Goal: Check status: Check status

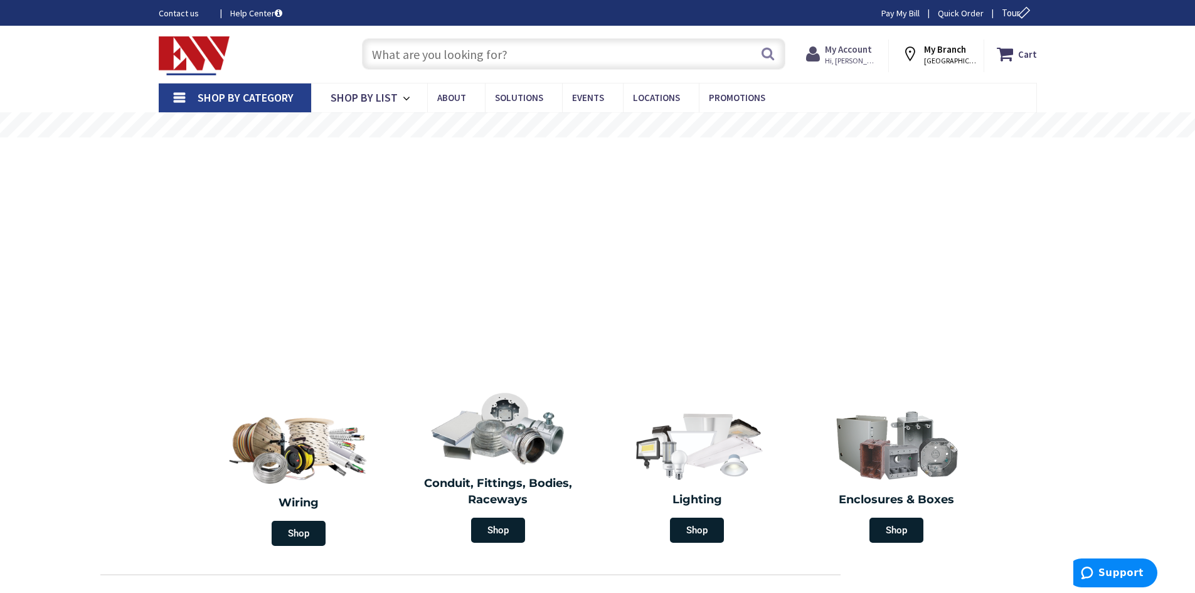
click at [825, 61] on icon at bounding box center [815, 54] width 19 height 23
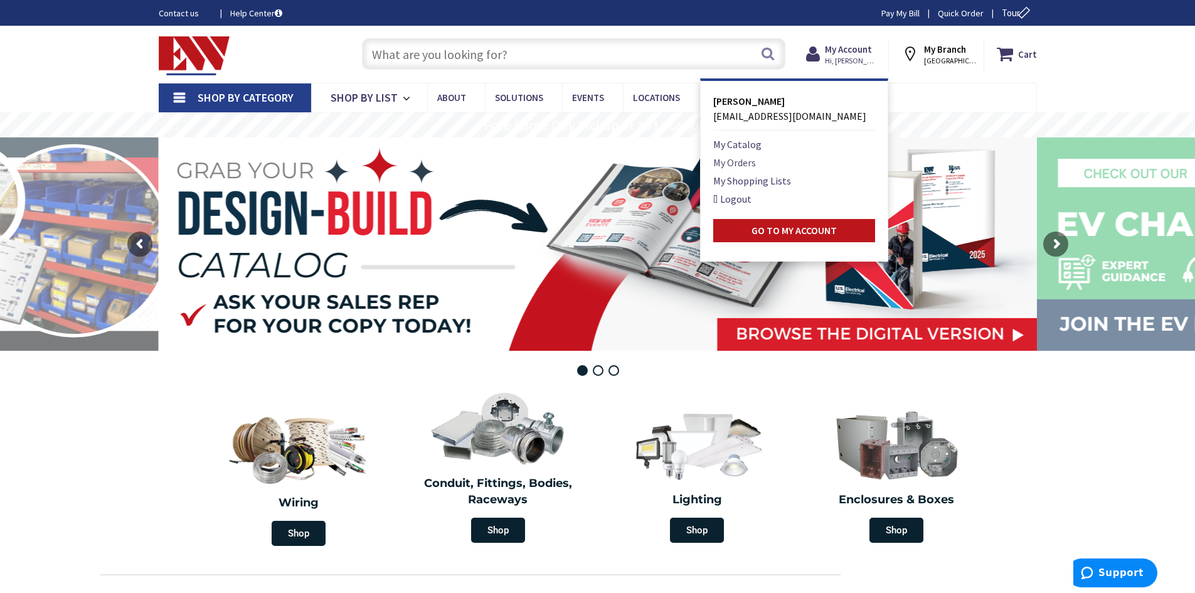
click at [733, 163] on link "My Orders" at bounding box center [734, 162] width 43 height 15
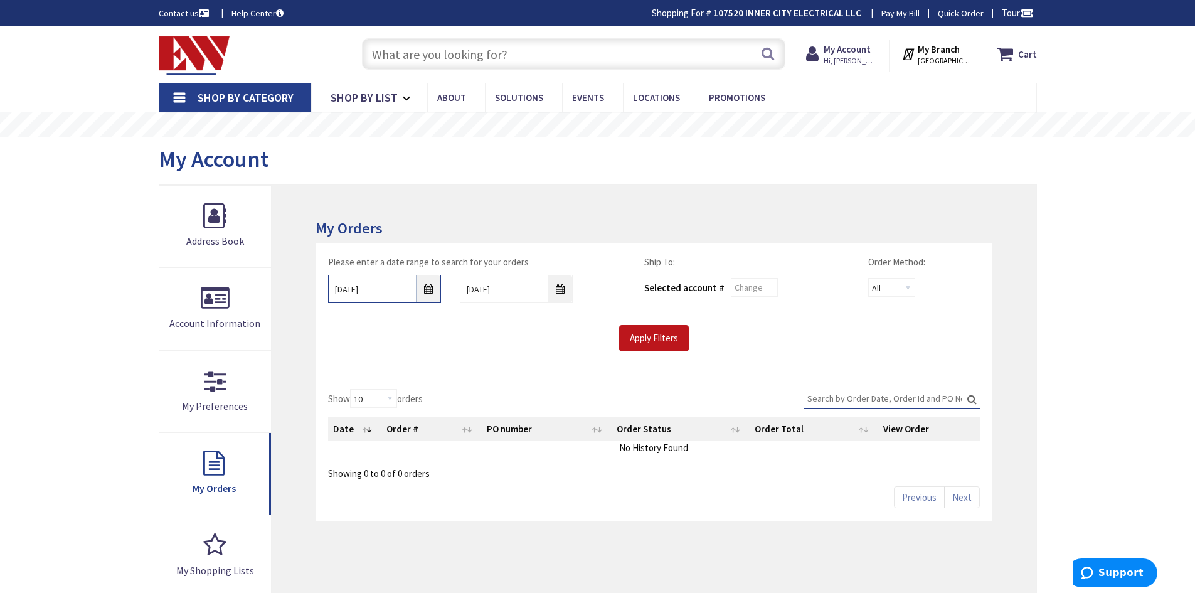
click at [425, 291] on input "[DATE]" at bounding box center [384, 289] width 113 height 28
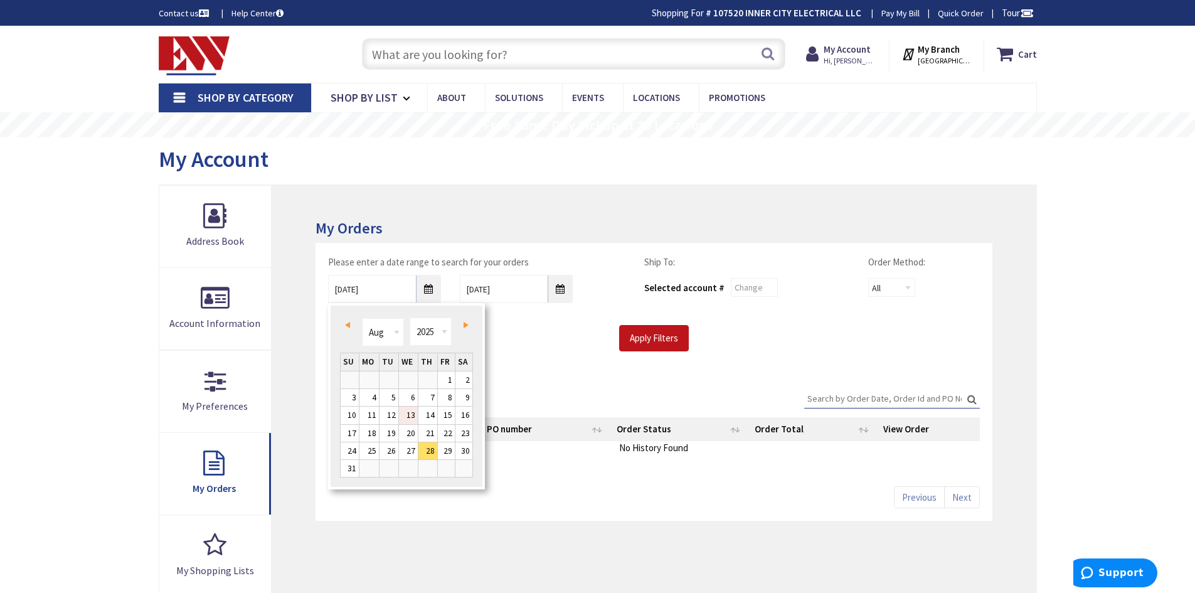
click at [409, 416] on link "13" at bounding box center [408, 415] width 19 height 17
type input "[DATE]"
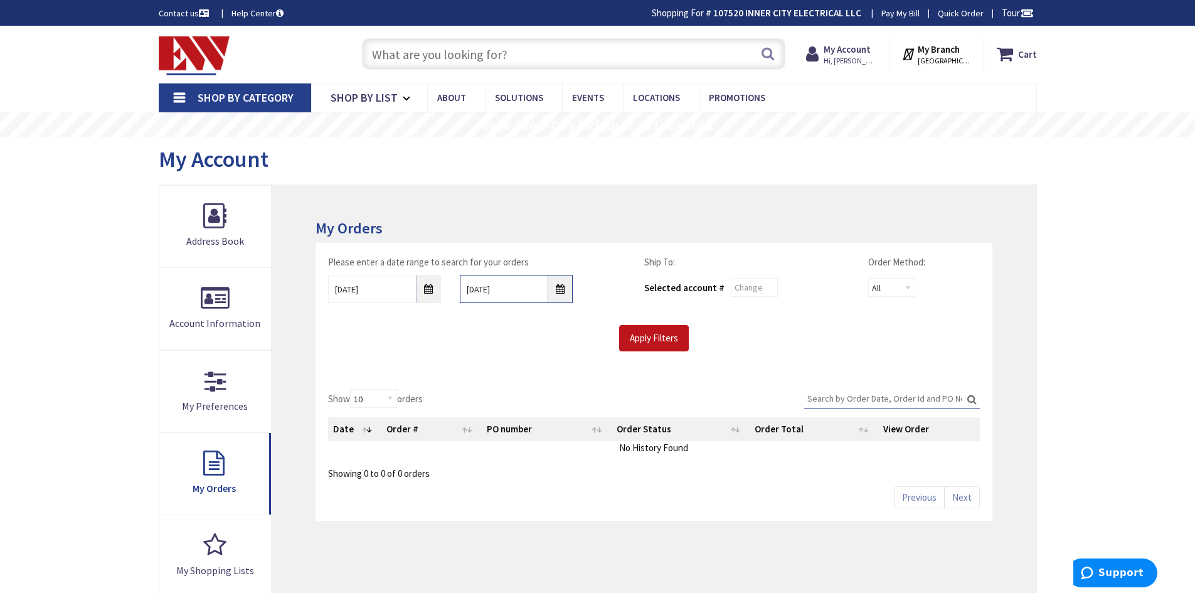
click at [560, 291] on input "[DATE]" at bounding box center [516, 289] width 113 height 28
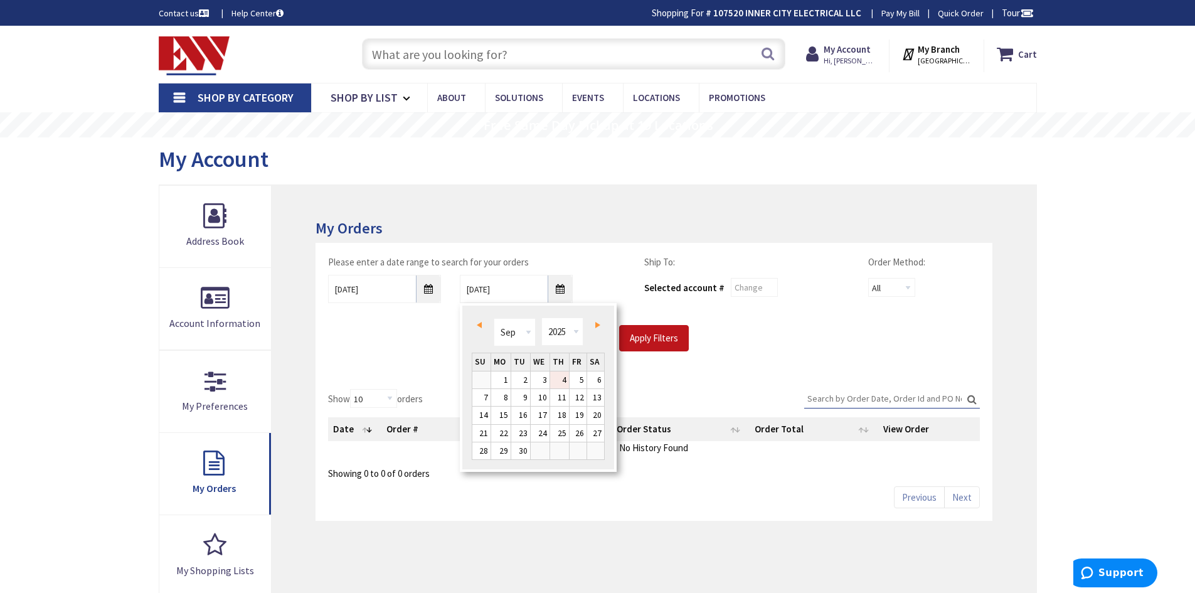
click at [477, 324] on span "Prev" at bounding box center [479, 325] width 5 height 6
click at [583, 437] on link "22" at bounding box center [578, 433] width 17 height 17
type input "[DATE]"
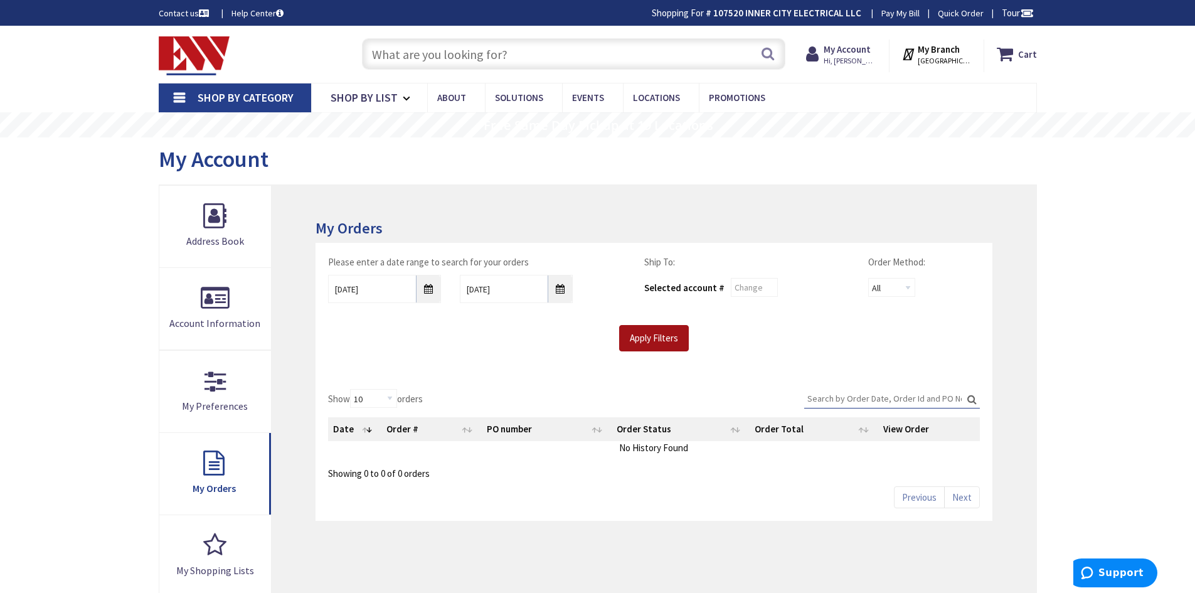
click at [665, 341] on input "Apply Filters" at bounding box center [654, 338] width 70 height 26
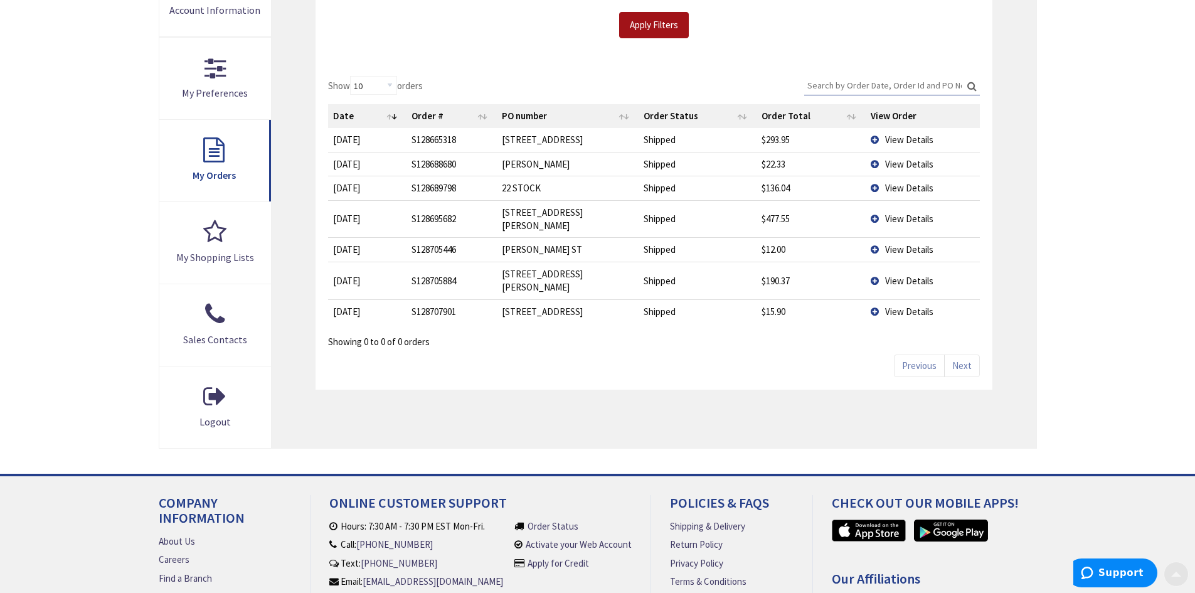
scroll to position [314, 0]
